Goal: Transaction & Acquisition: Purchase product/service

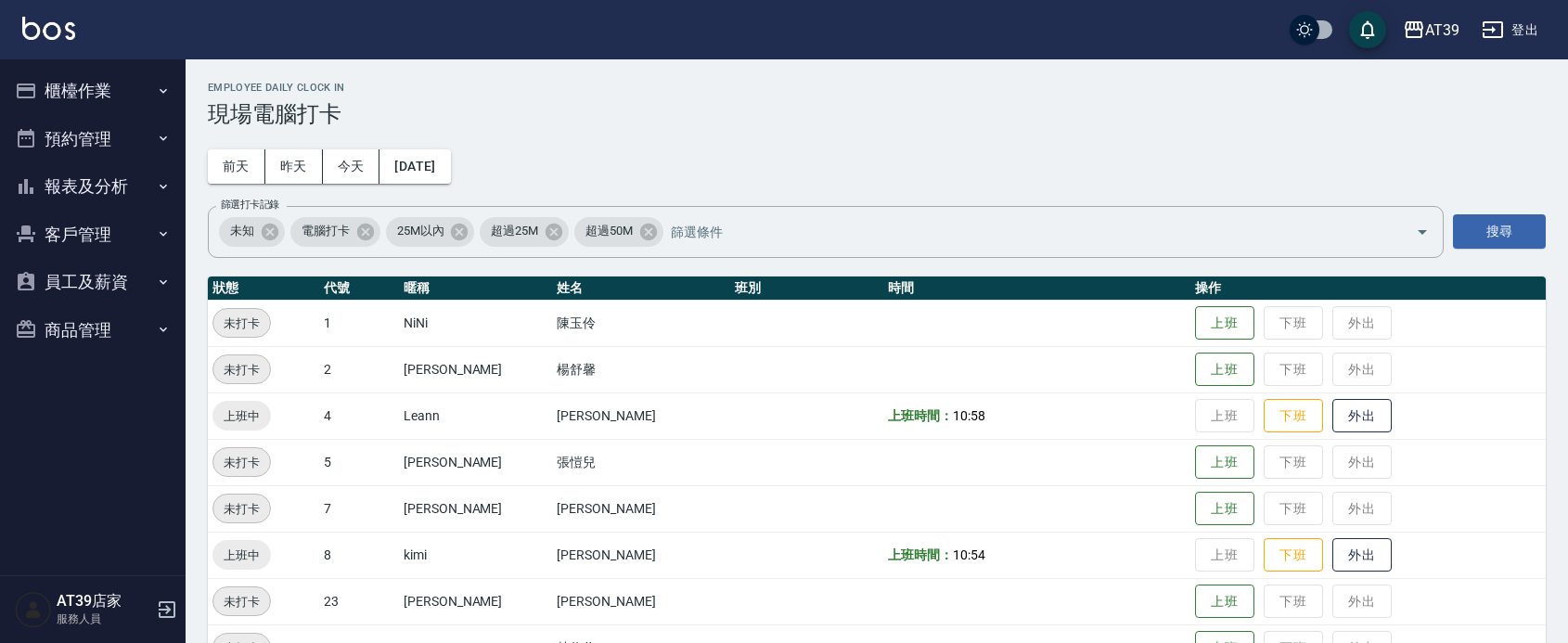
scroll to position [232, 0]
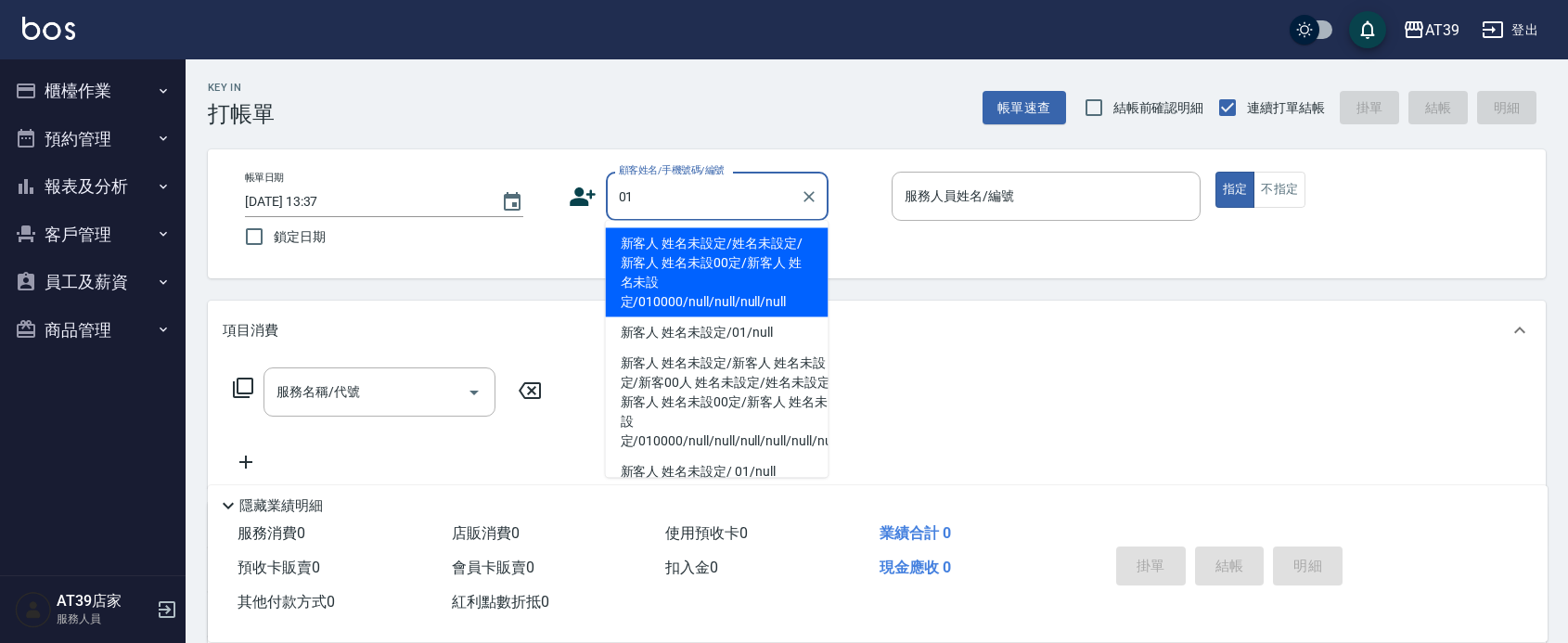
type input "新客人 姓名未設定/姓名未設定/新客人 姓名未設00定/新客人 姓名未設定/010000/null/null/null/null"
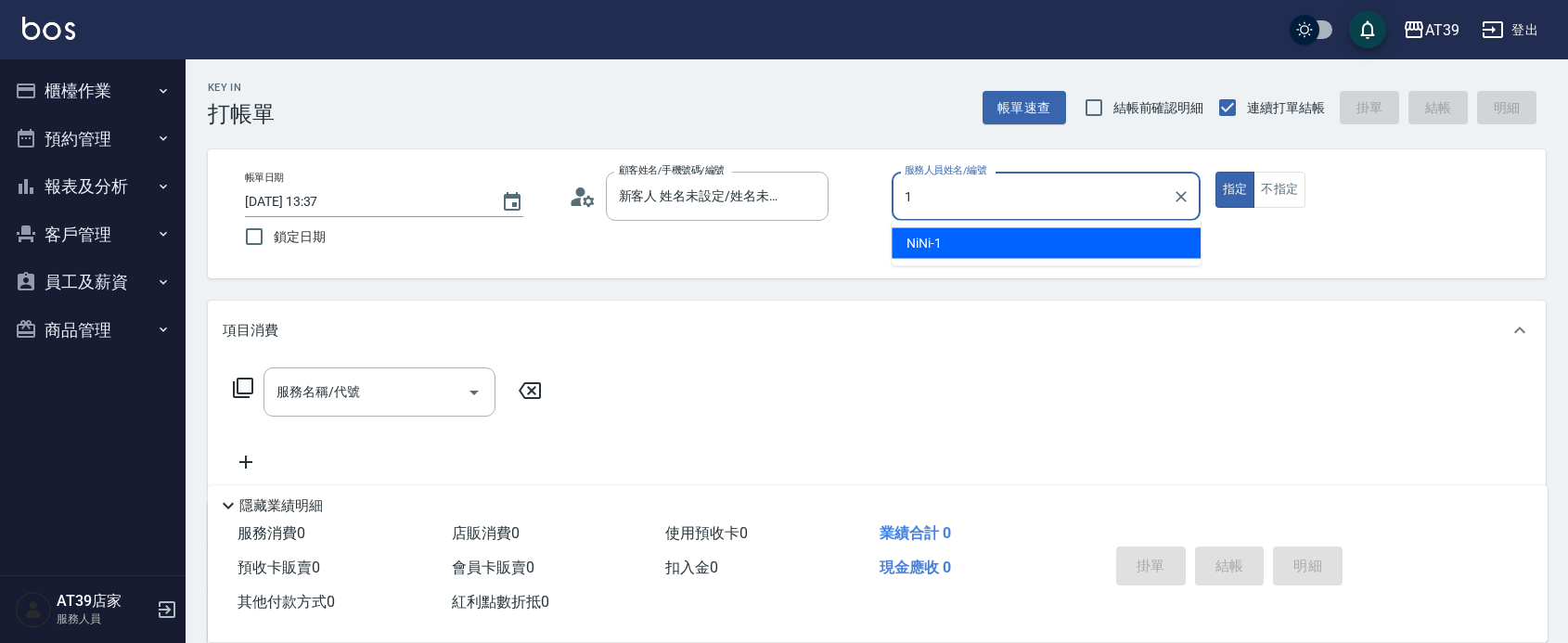
type input "1"
type button "true"
type input "NiNi-1"
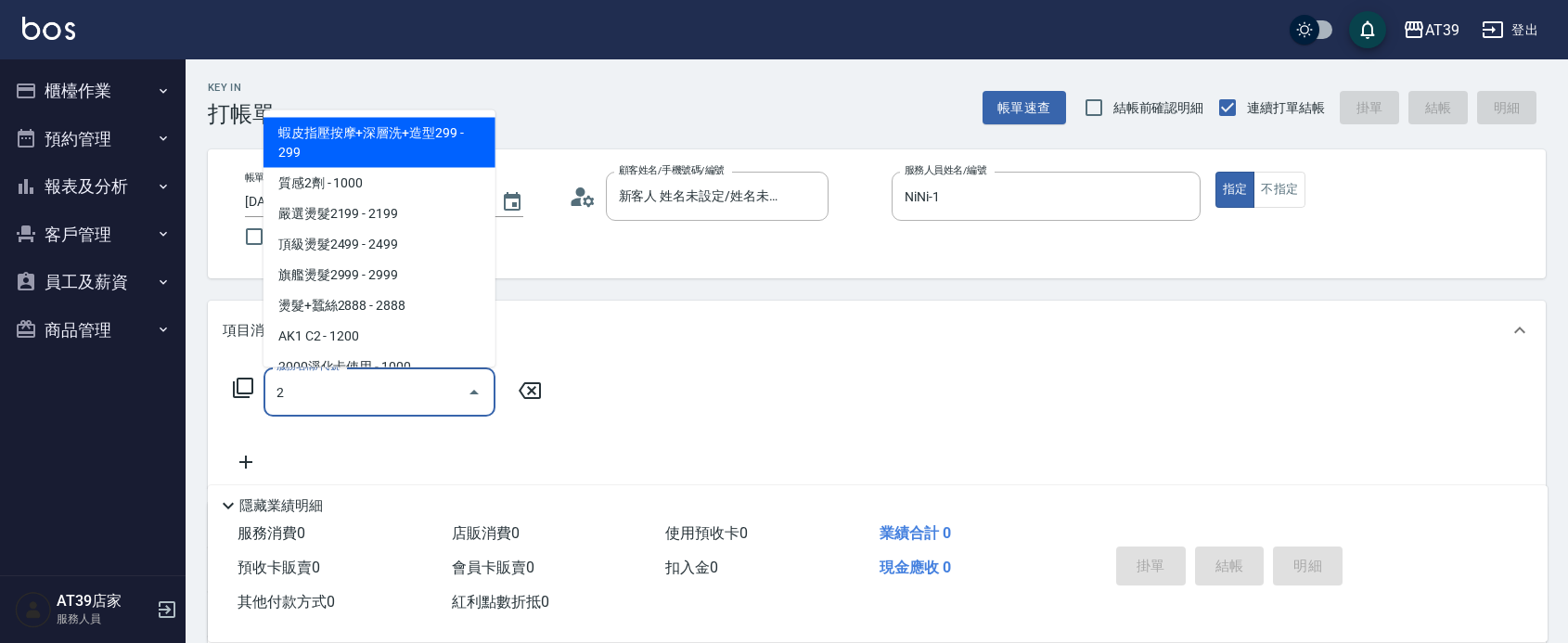
type input "20"
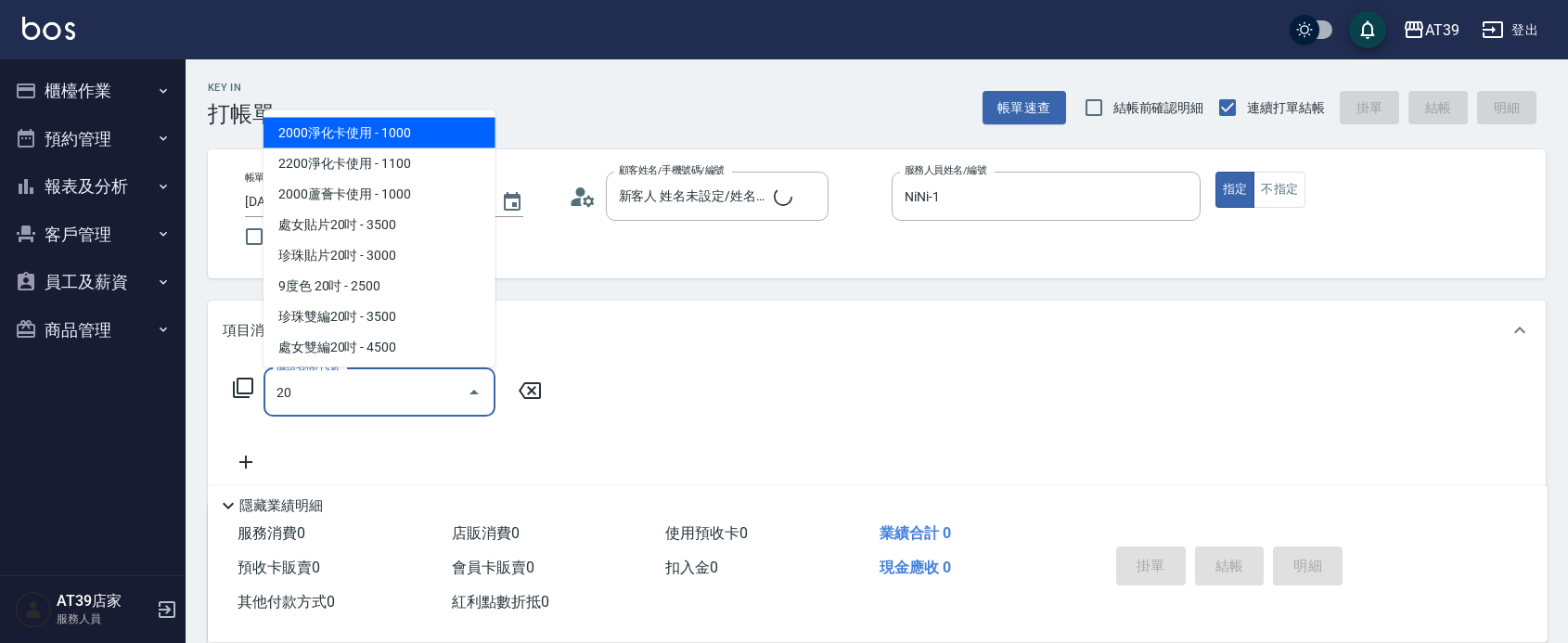
type input "新客人 姓名未設定/01/null"
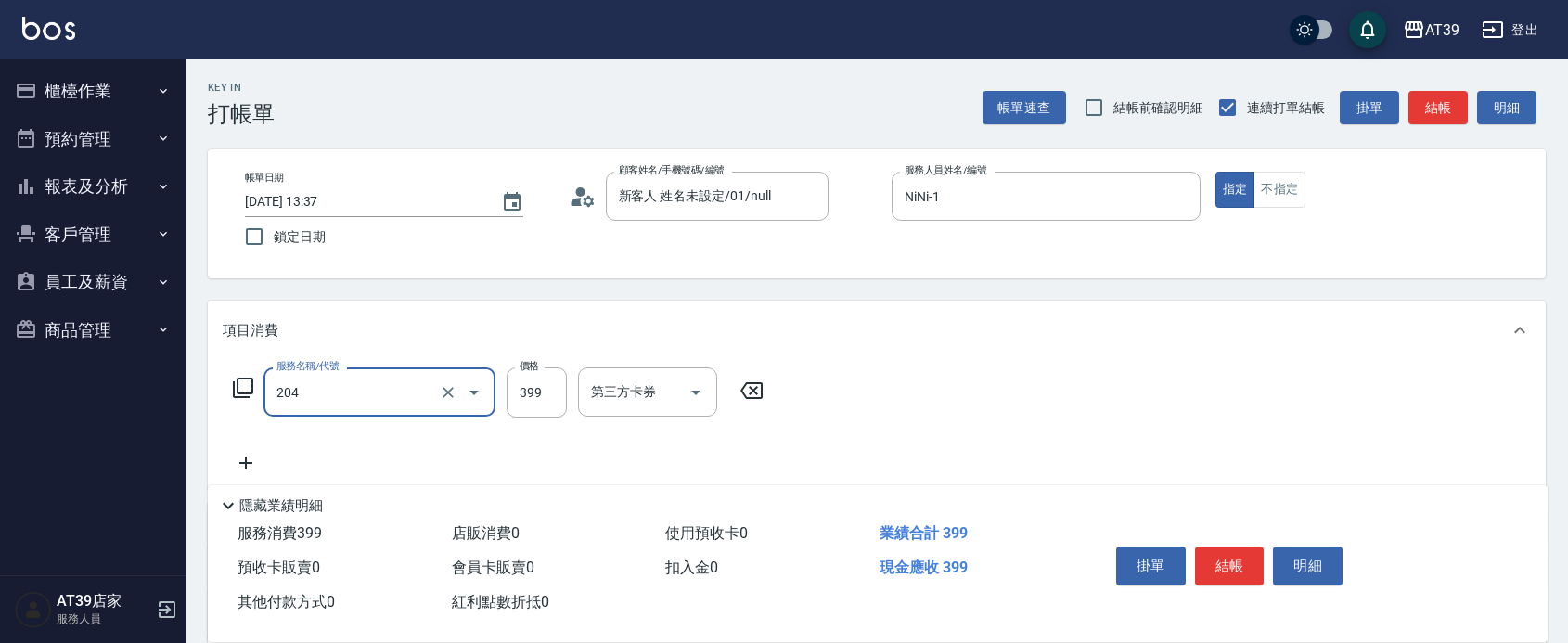
type input "A級洗+剪(204)"
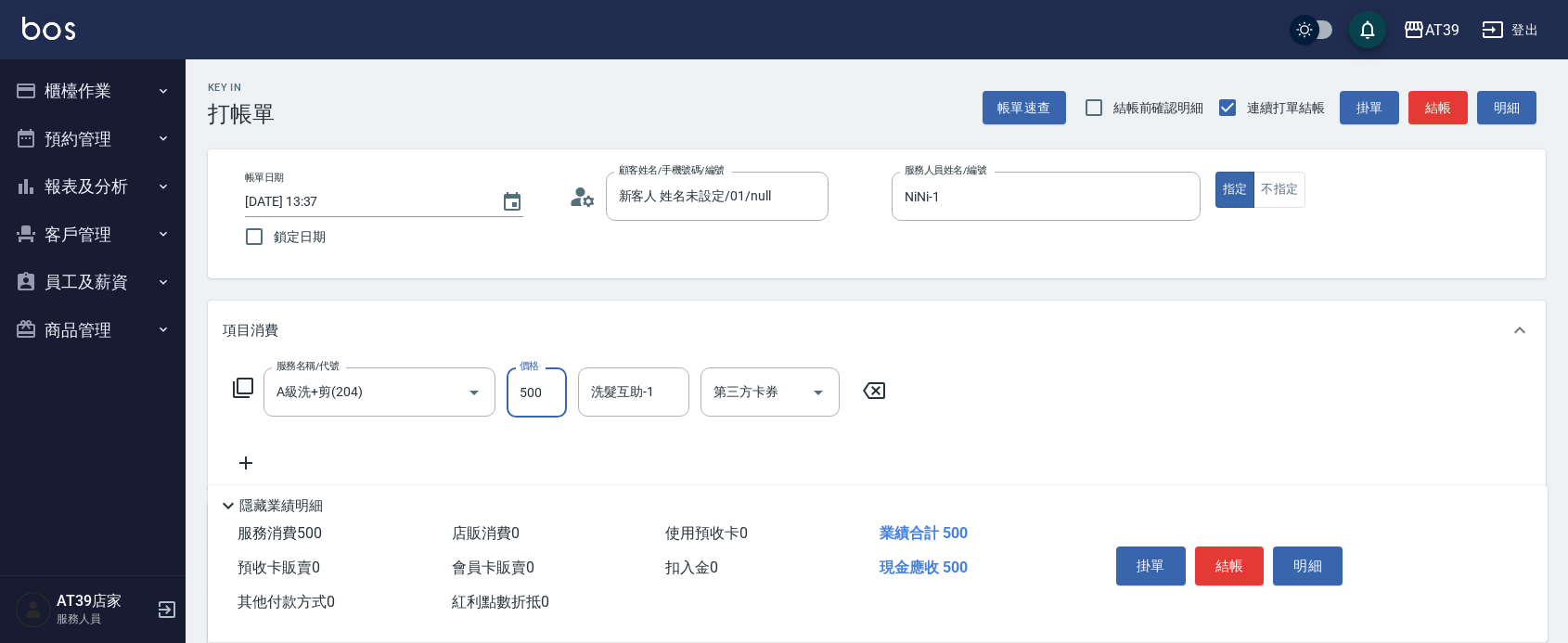
type input "500"
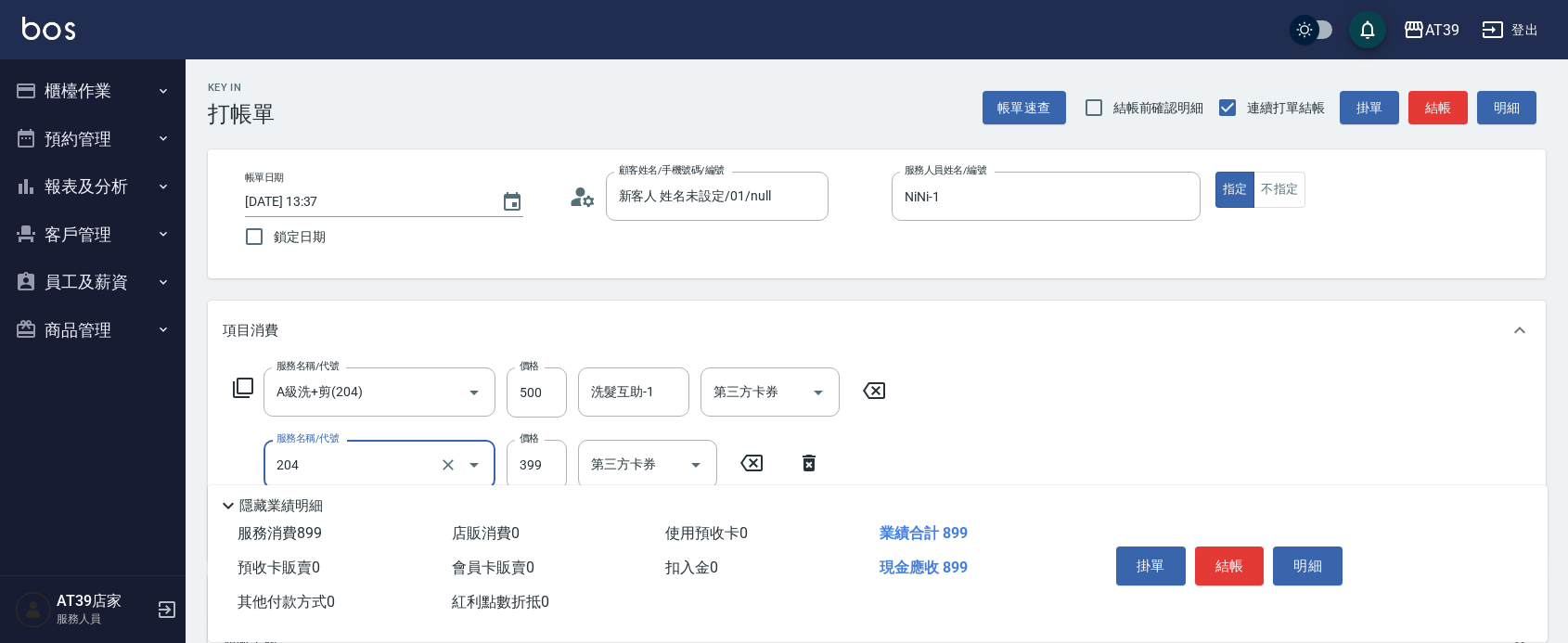
type input "A級洗+剪(204)"
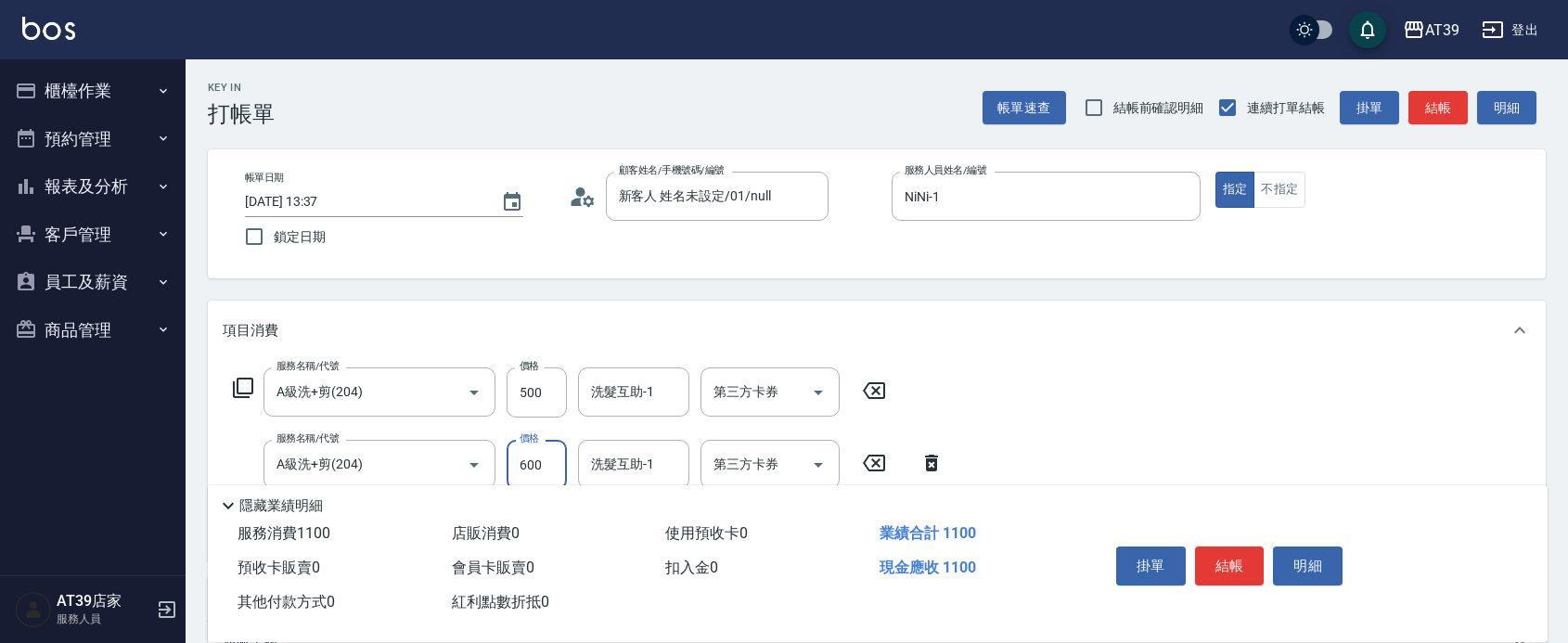
type input "600"
click at [302, 319] on div "項目消費" at bounding box center [876, 330] width 1338 height 59
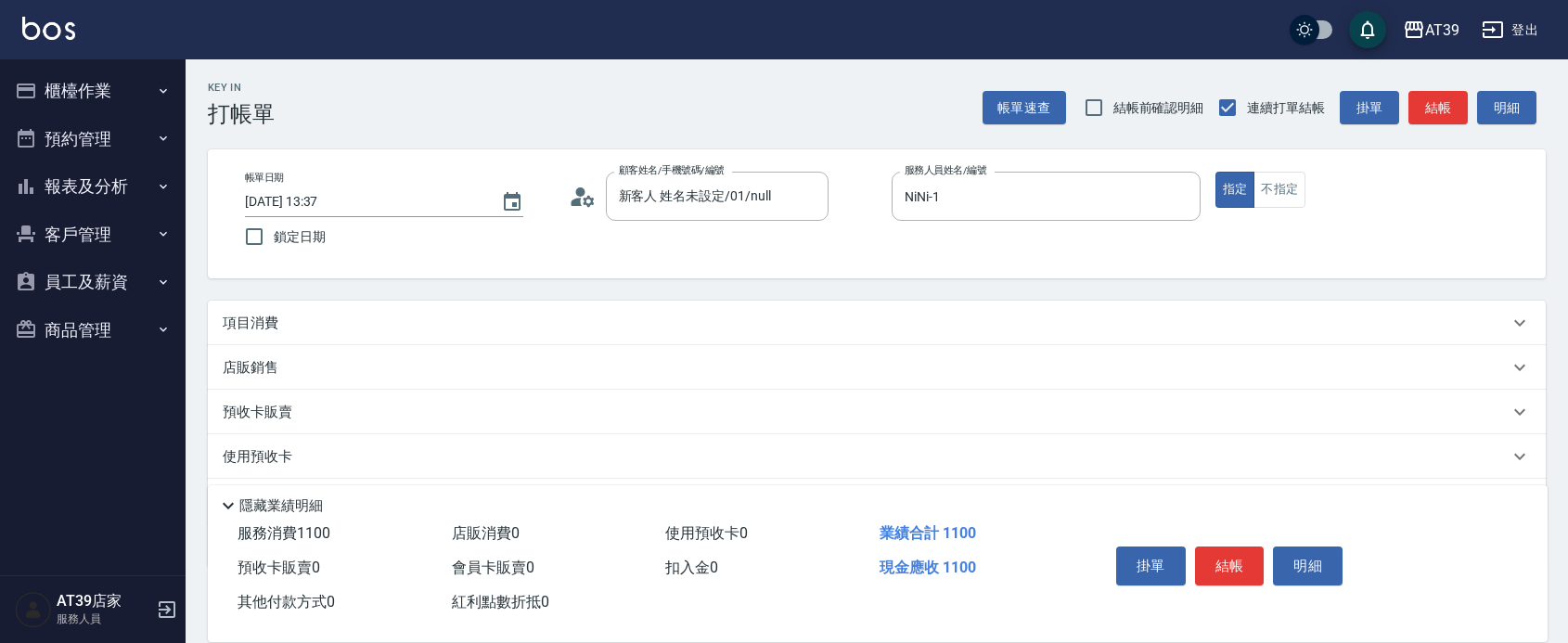
click at [255, 364] on p "店販銷售" at bounding box center [250, 368] width 56 height 20
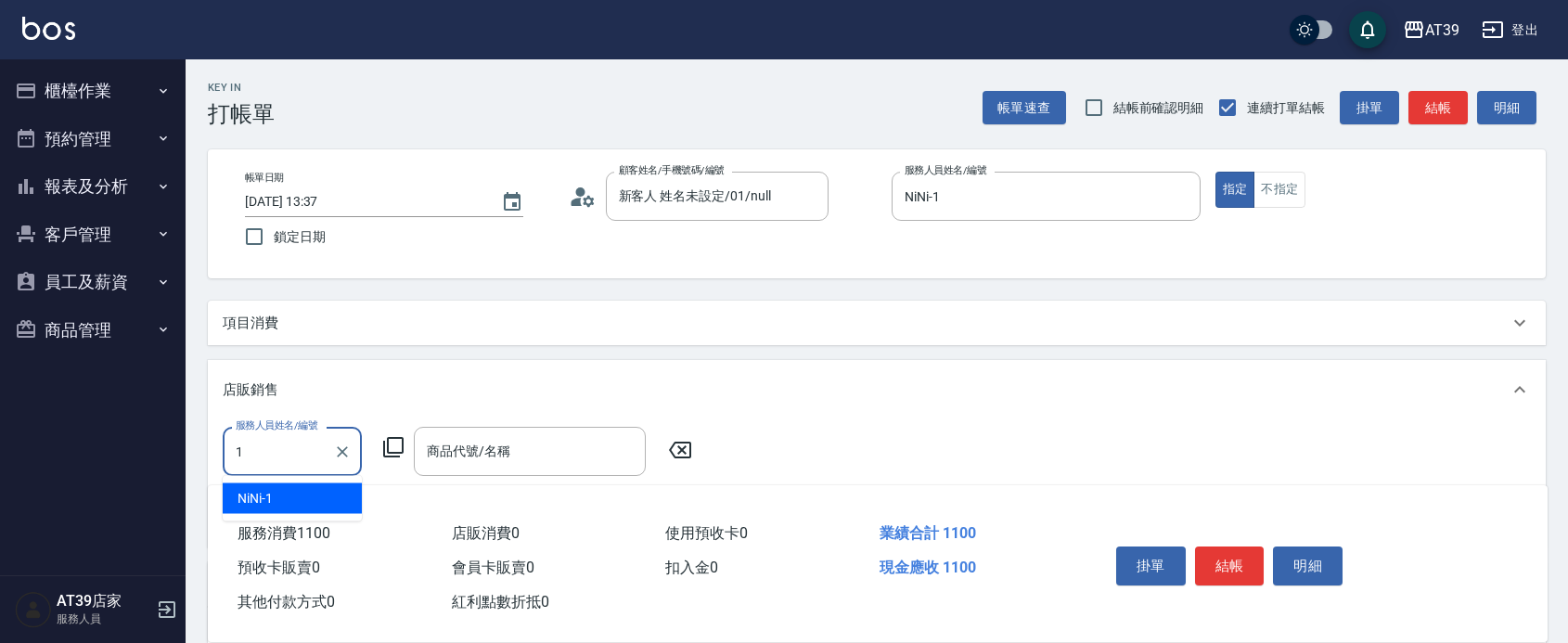
type input "NiNi-1"
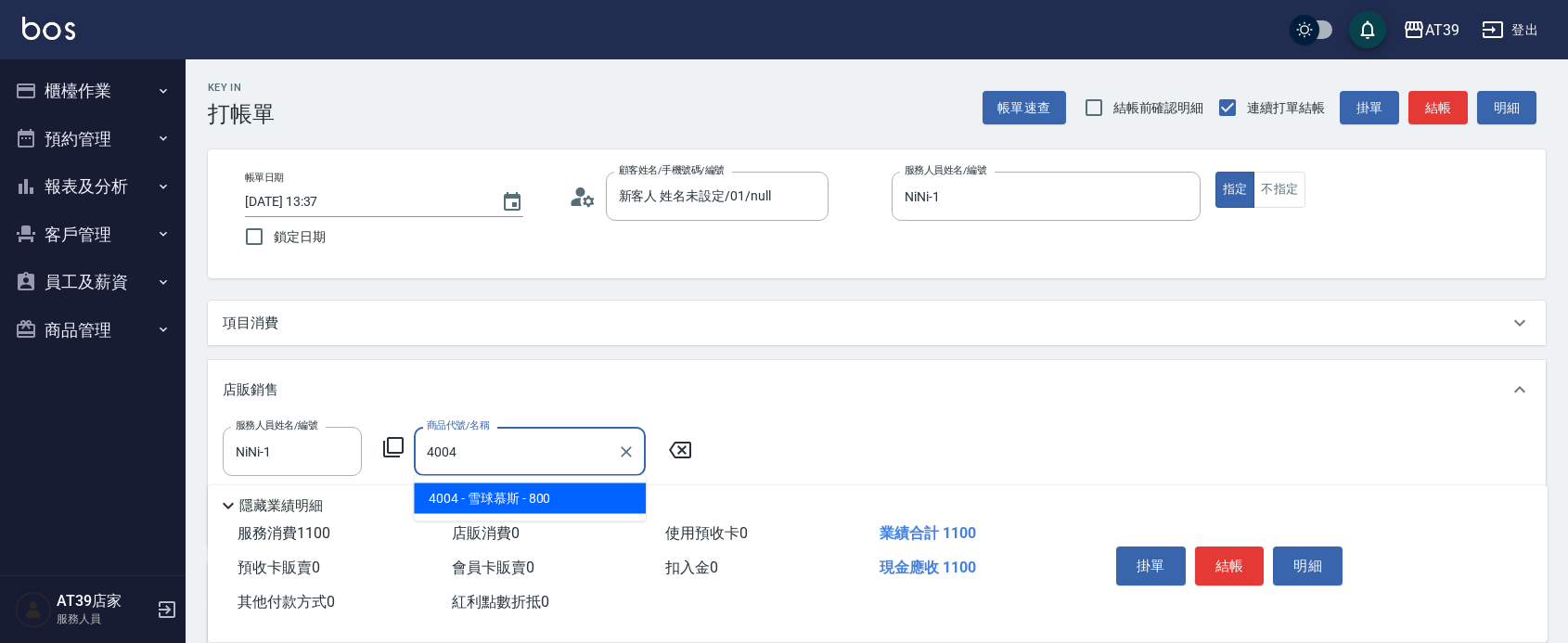
type input "雪球慕斯"
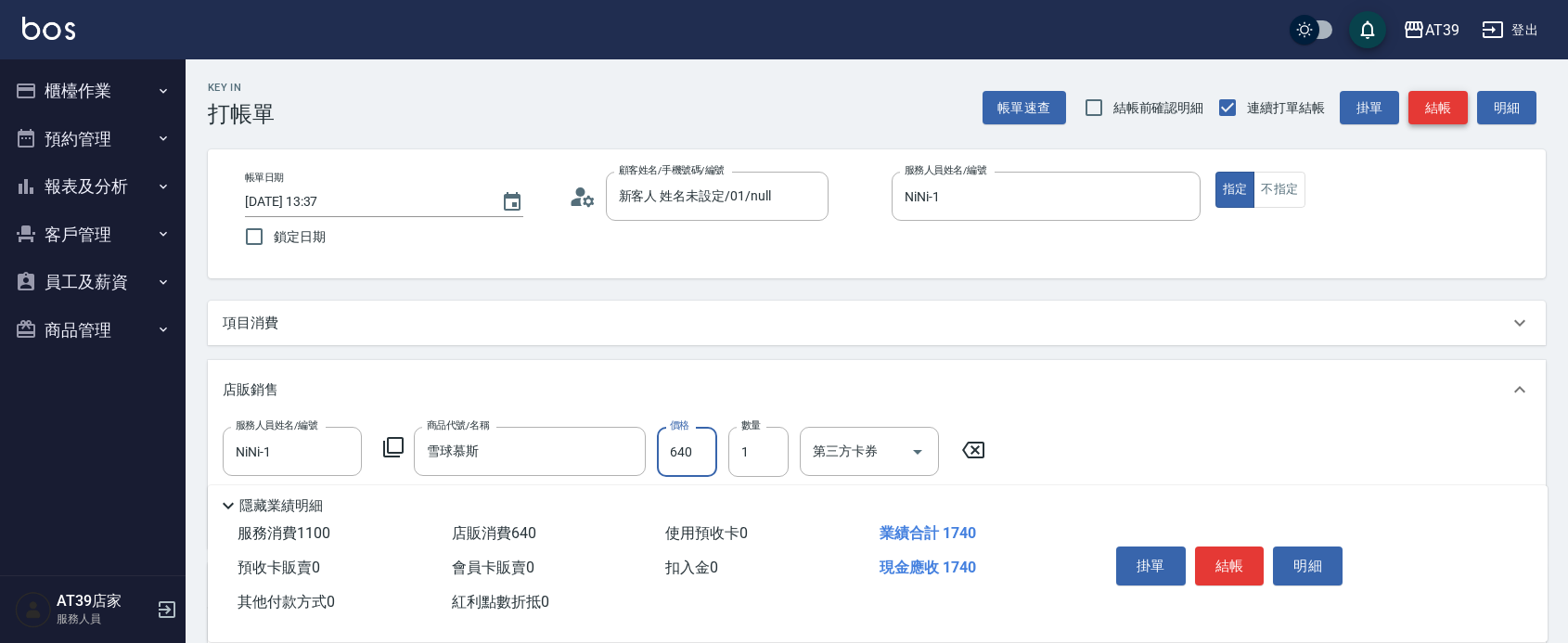
type input "640"
click at [1436, 111] on button "結帳" at bounding box center [1437, 107] width 59 height 34
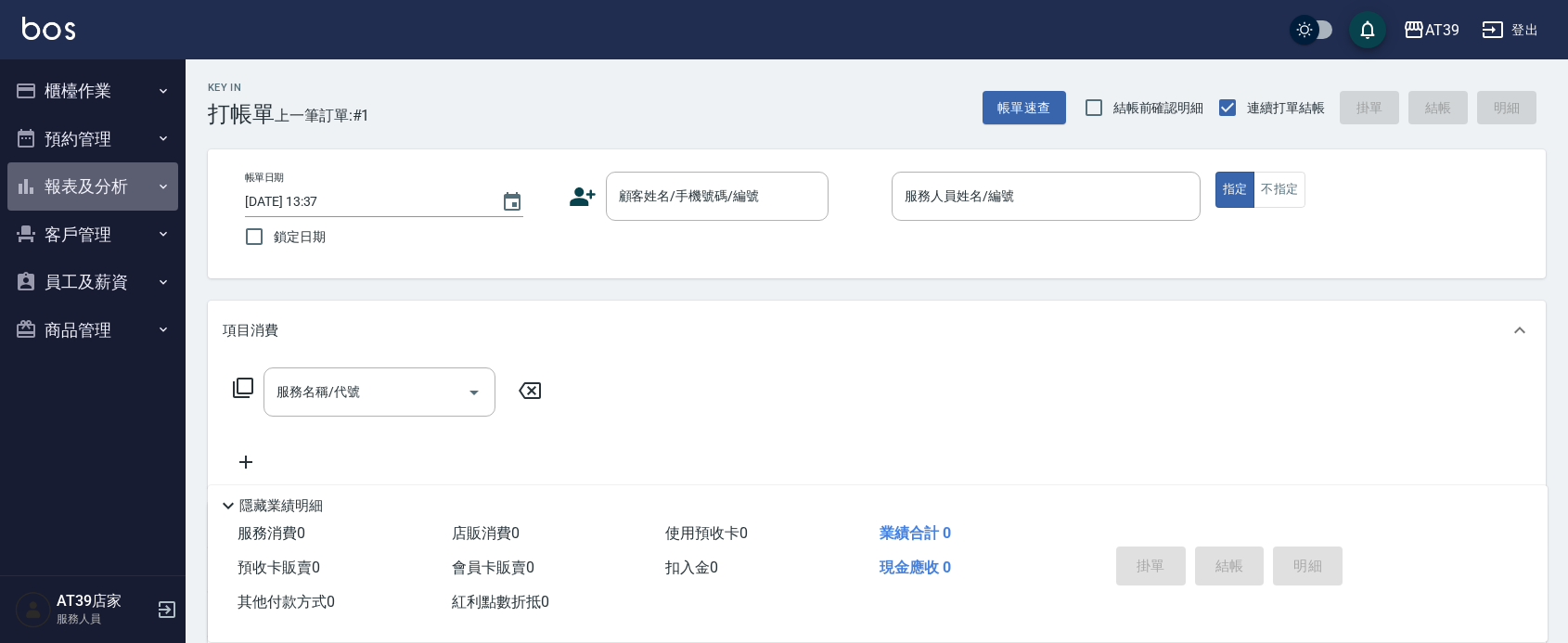
click at [34, 187] on icon "button" at bounding box center [26, 186] width 23 height 23
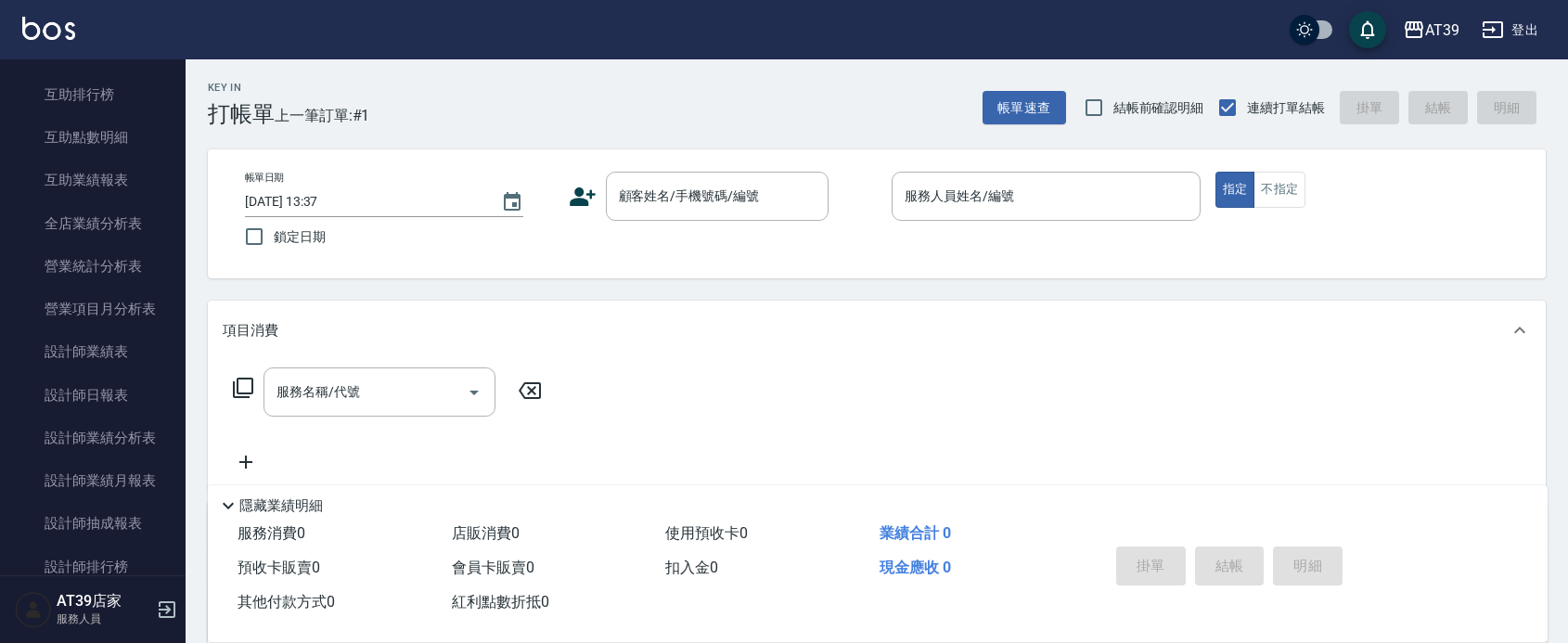
scroll to position [396, 0]
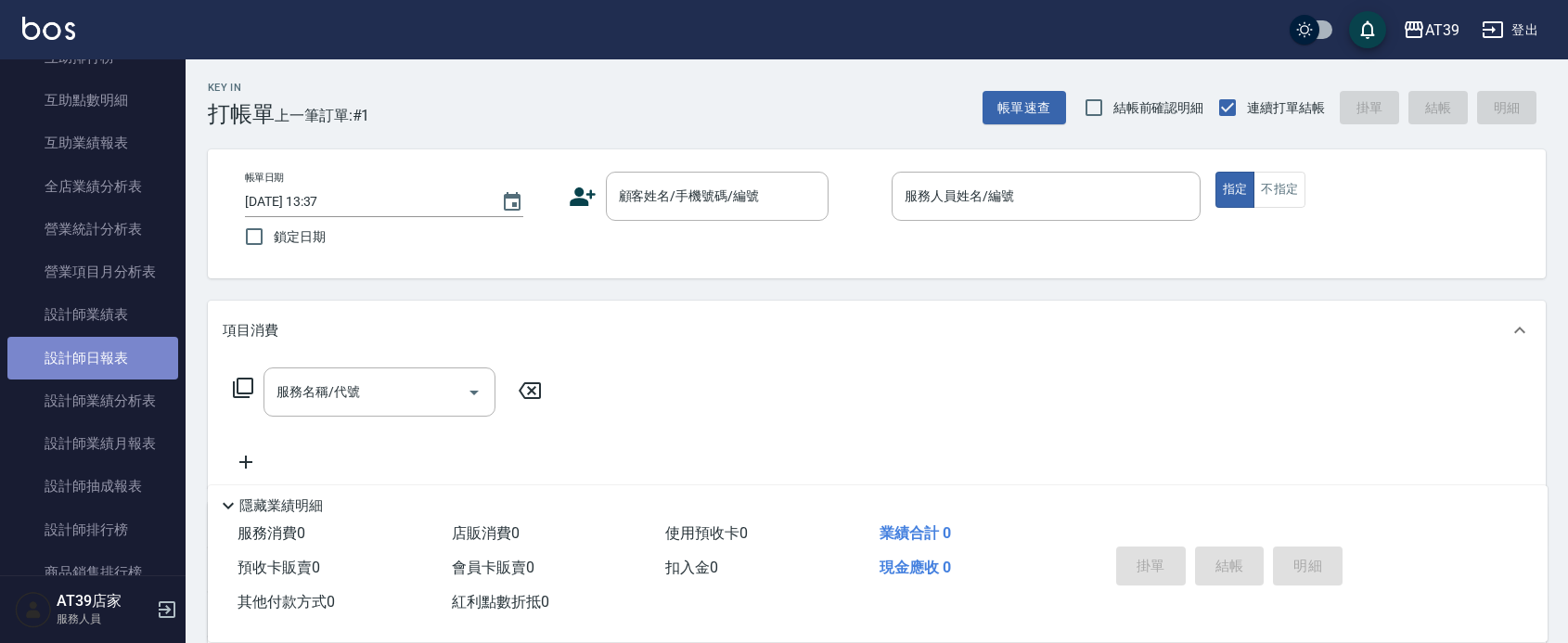
click at [140, 362] on link "設計師日報表" at bounding box center [93, 357] width 171 height 42
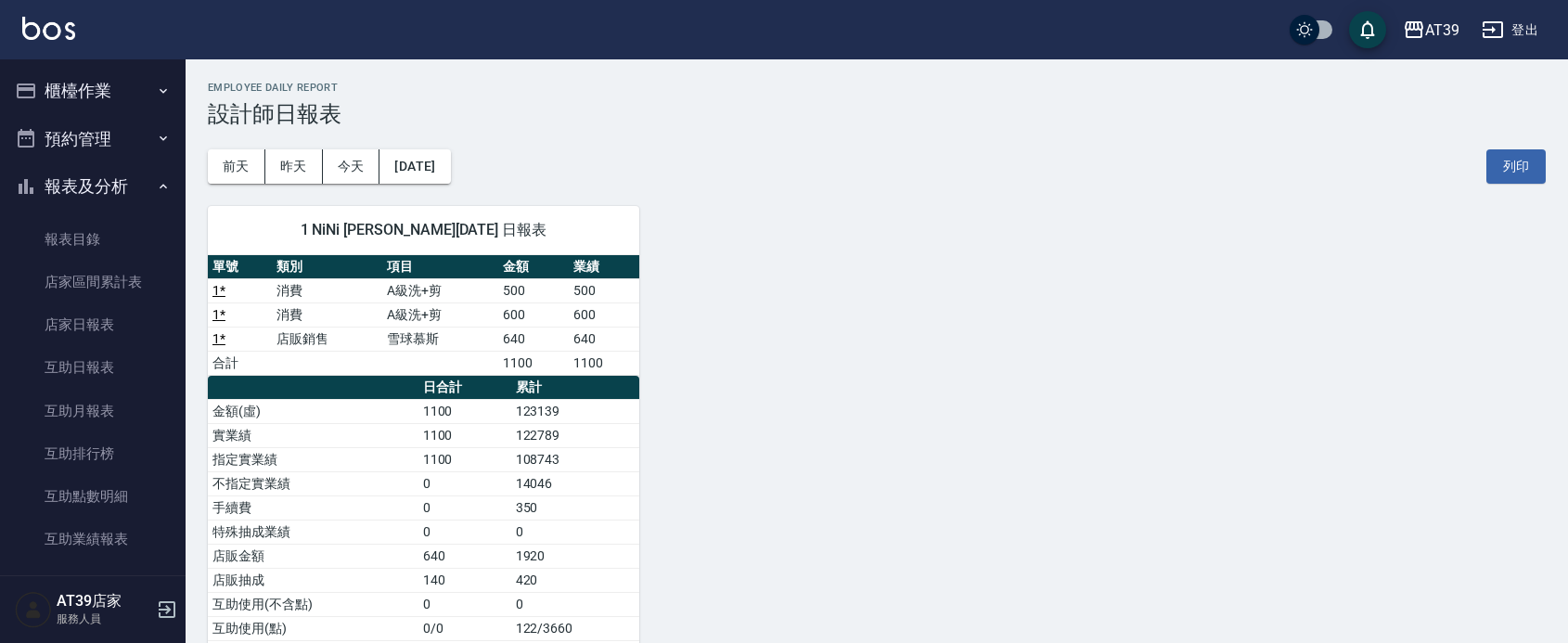
click at [79, 100] on button "櫃檯作業" at bounding box center [93, 90] width 171 height 48
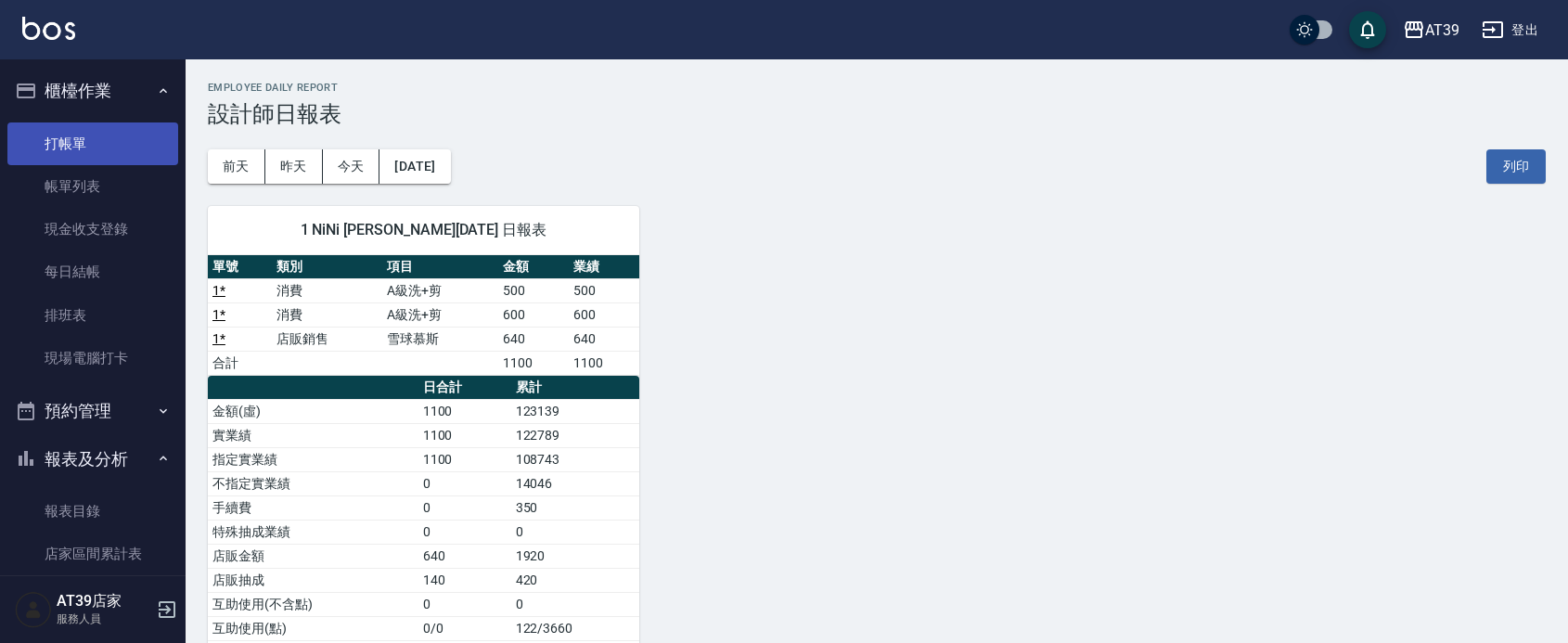
click at [88, 144] on link "打帳單" at bounding box center [93, 144] width 171 height 42
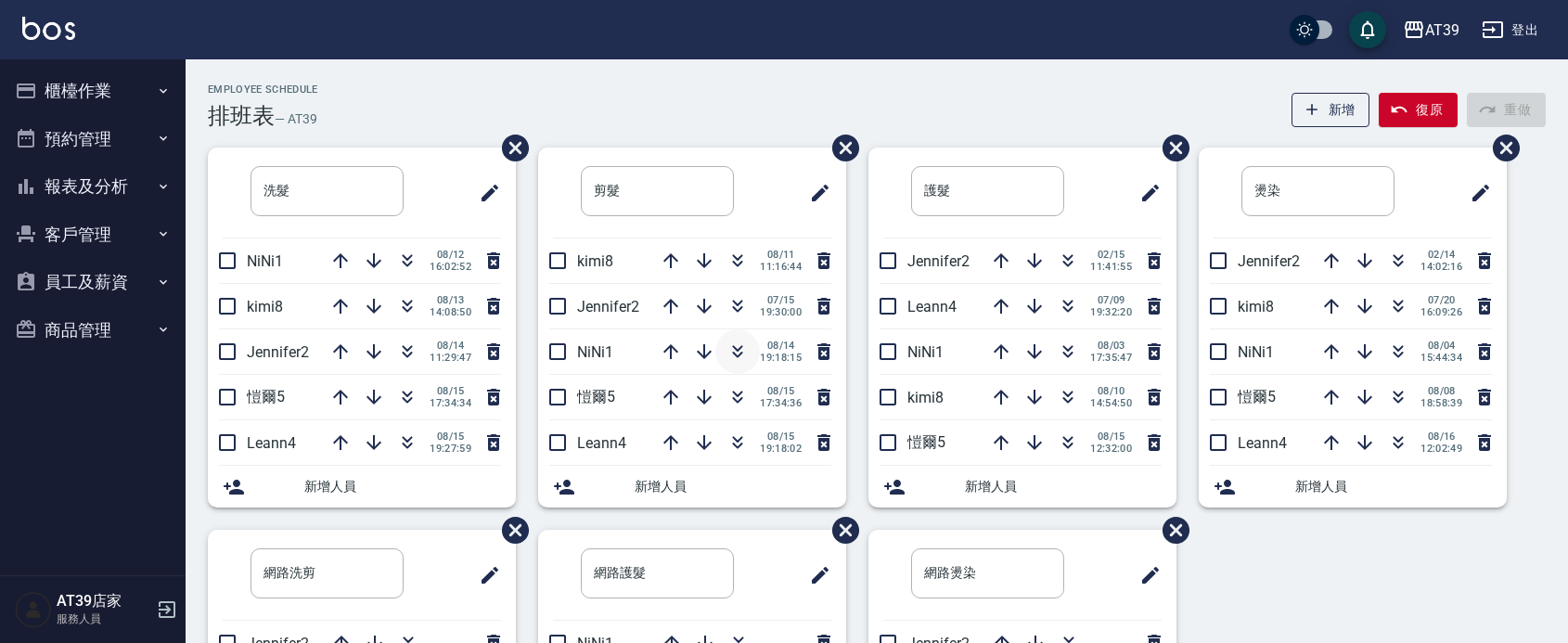
click at [730, 349] on icon "button" at bounding box center [737, 351] width 23 height 23
